Goal: Communication & Community: Answer question/provide support

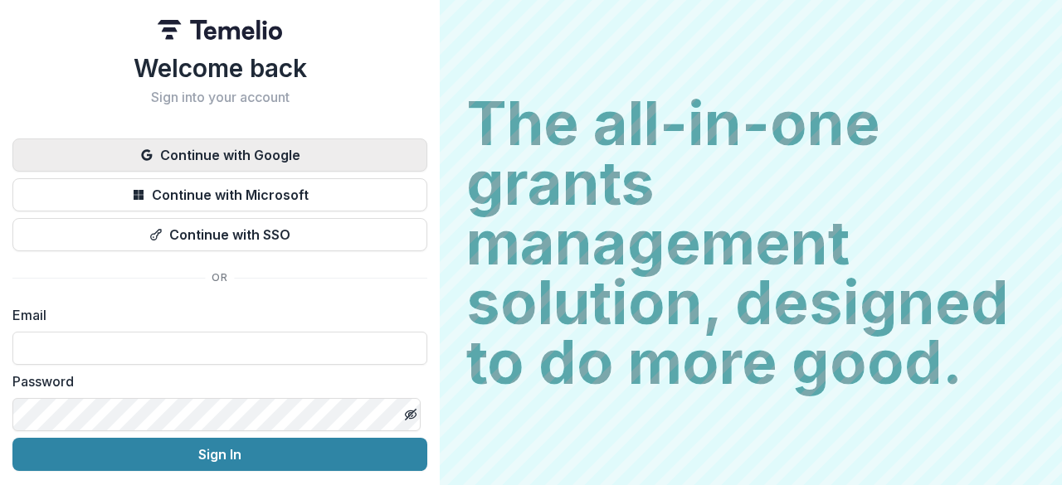
click at [334, 153] on button "Continue with Google" at bounding box center [219, 155] width 415 height 33
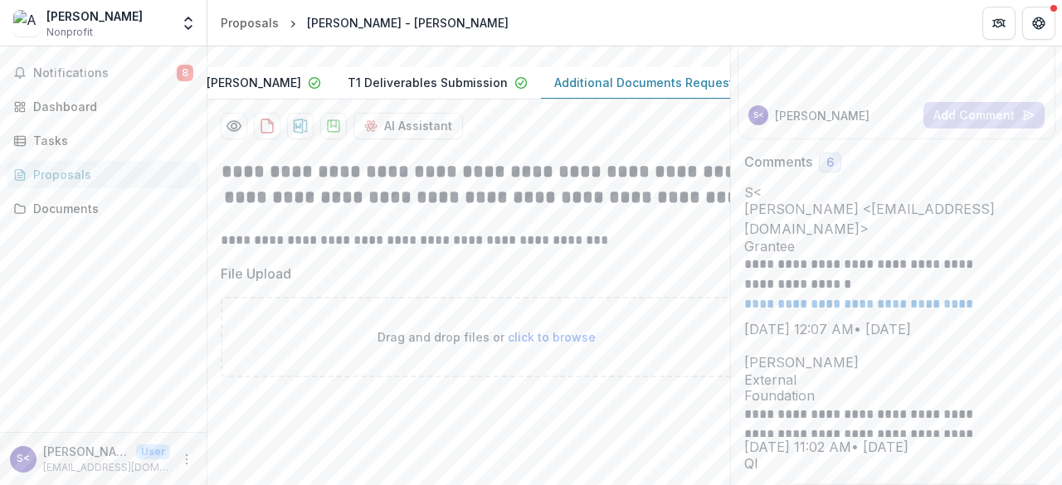
scroll to position [0, 151]
click at [823, 27] on header "Proposals [PERSON_NAME] - [PERSON_NAME]" at bounding box center [634, 23] width 855 height 46
click at [55, 77] on span "Notifications" at bounding box center [105, 73] width 144 height 14
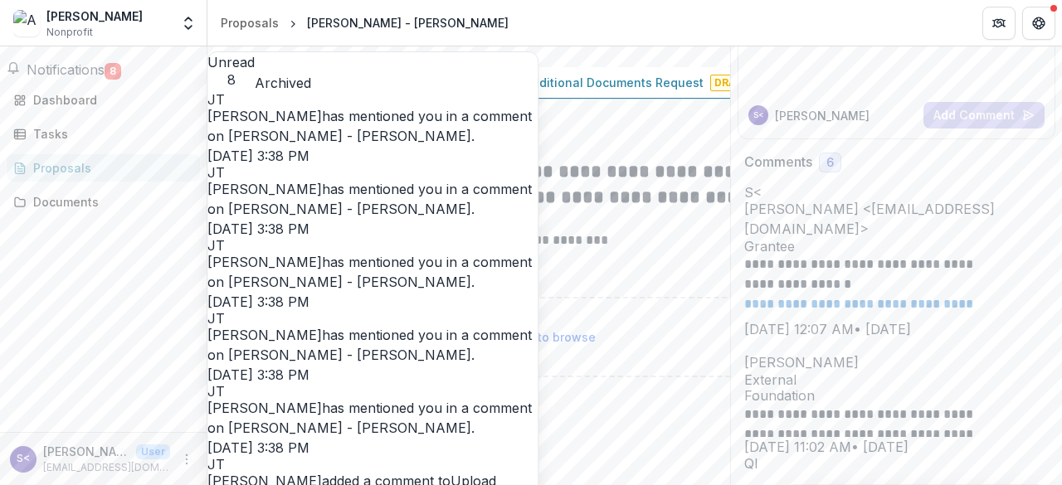
click at [105, 78] on span "Notifications" at bounding box center [66, 69] width 78 height 17
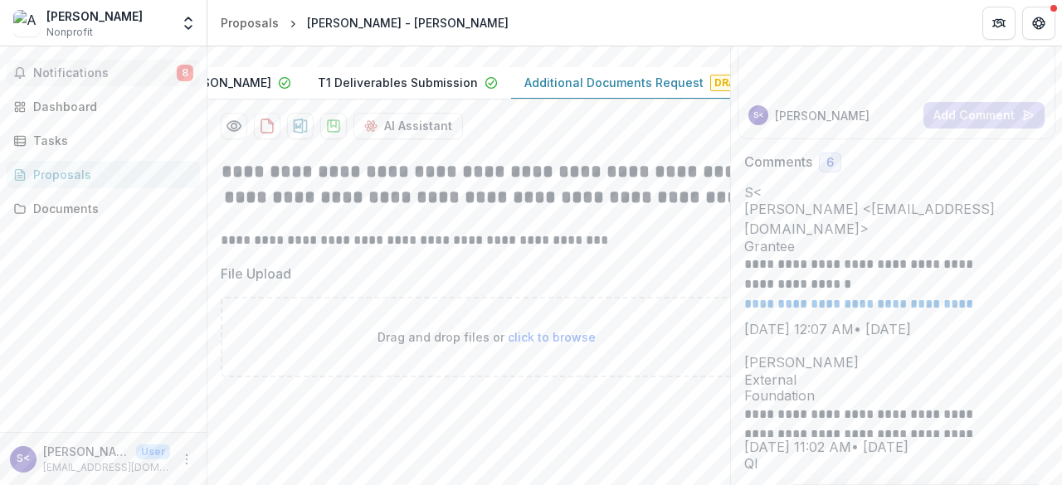
click at [162, 65] on button "Notifications 8" at bounding box center [103, 73] width 193 height 27
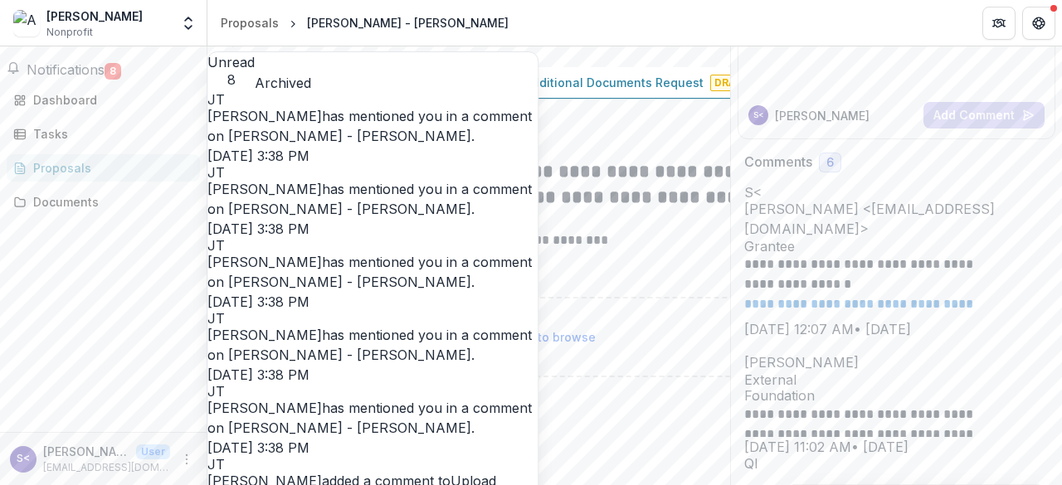
click at [417, 130] on link "[PERSON_NAME] - [PERSON_NAME]" at bounding box center [349, 136] width 243 height 17
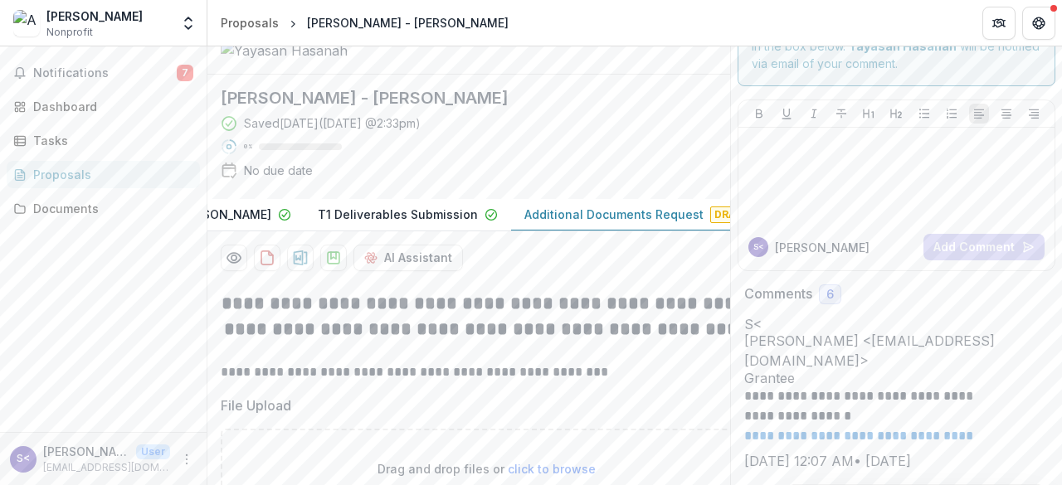
scroll to position [0, 0]
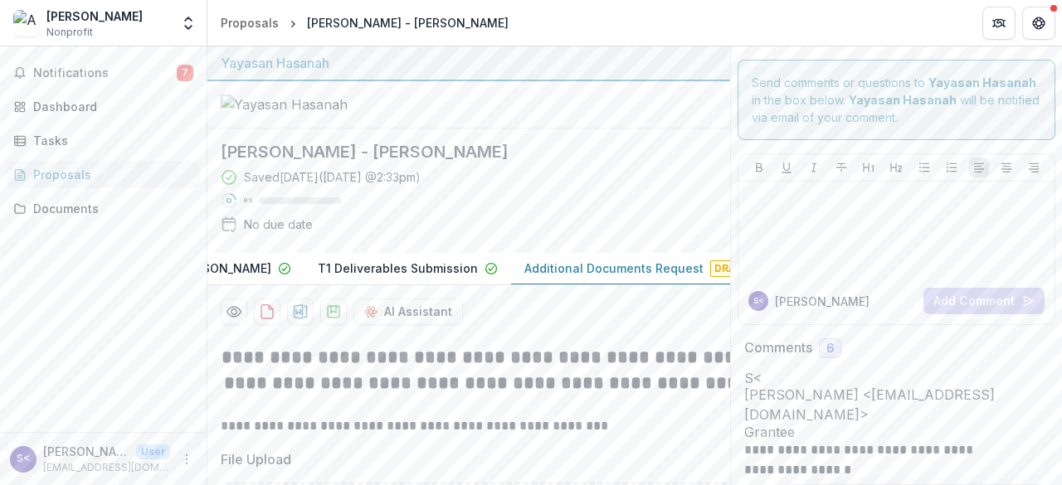
click at [1019, 46] on div "[PERSON_NAME] Venture Nonprofit Team Settings Settings Proposals [PERSON_NAME] …" at bounding box center [531, 23] width 1062 height 46
